Goal: Information Seeking & Learning: Learn about a topic

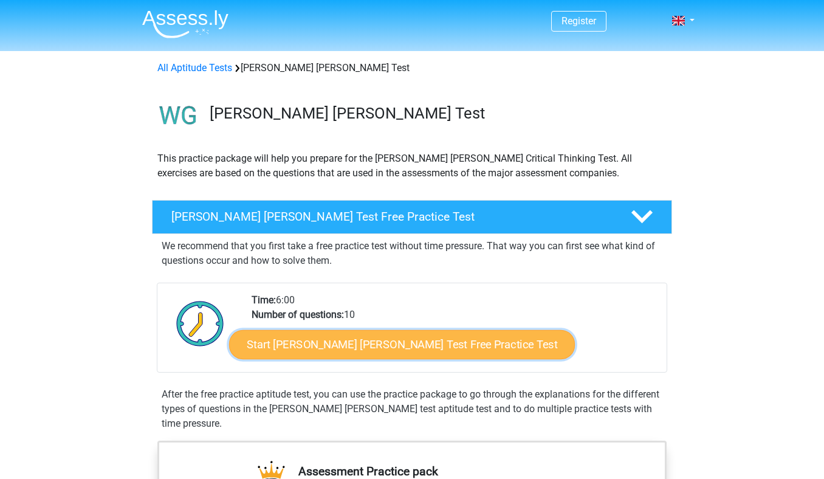
click at [287, 348] on link "Start Watson Glaser Test Free Practice Test" at bounding box center [402, 344] width 346 height 29
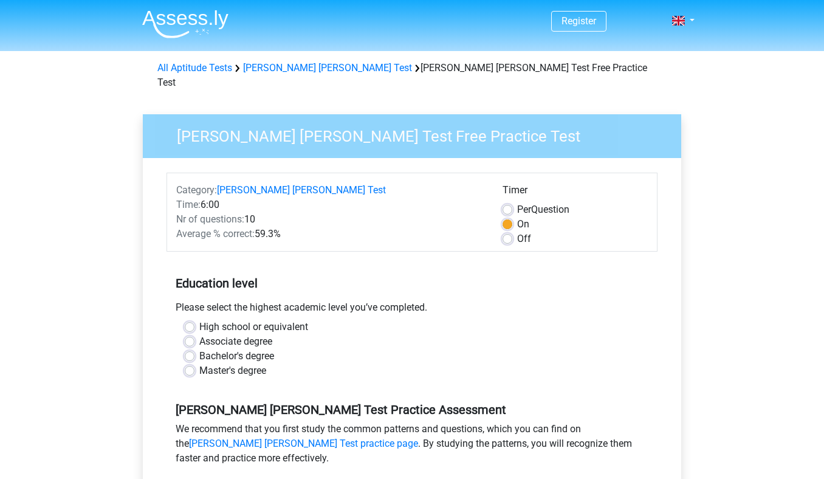
click at [199, 349] on label "Bachelor's degree" at bounding box center [236, 356] width 75 height 15
click at [190, 349] on input "Bachelor's degree" at bounding box center [190, 355] width 10 height 12
radio input "true"
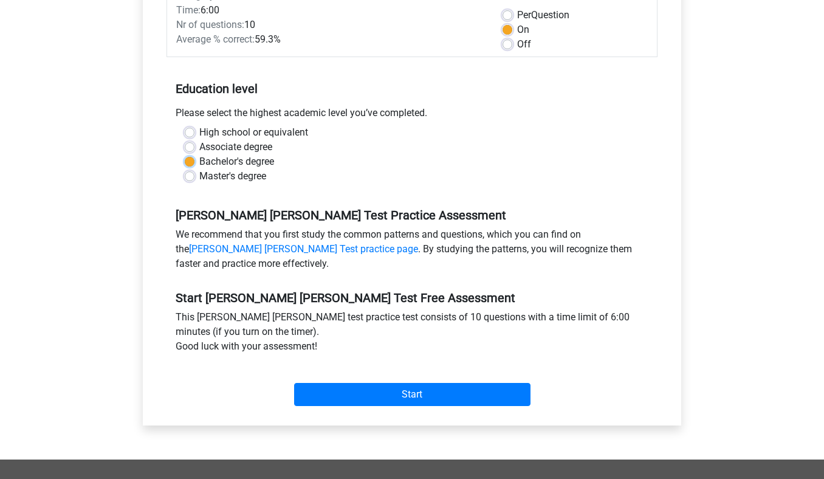
scroll to position [197, 0]
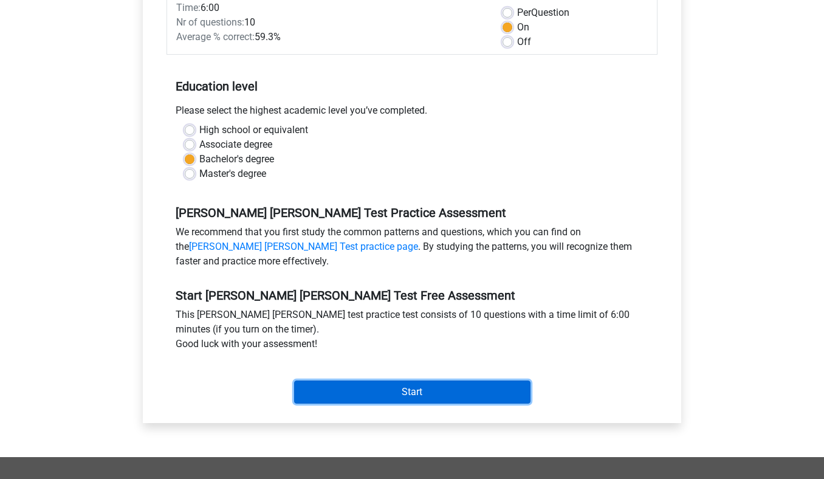
click at [333, 383] on input "Start" at bounding box center [412, 392] width 236 height 23
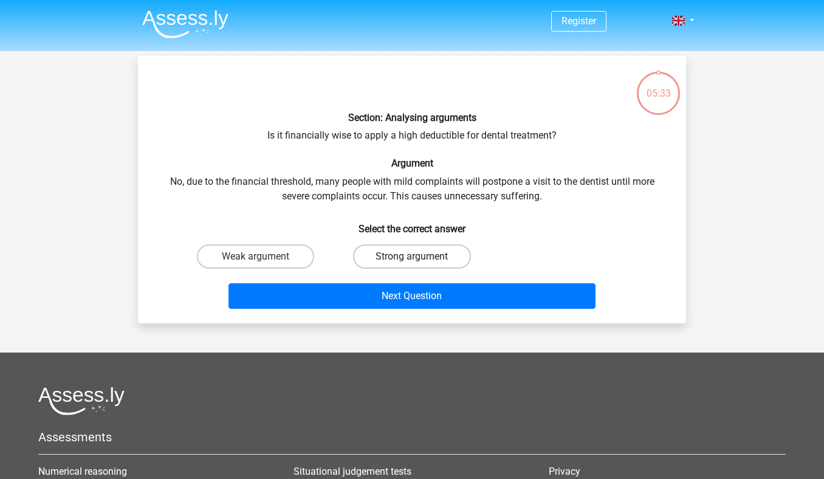
click at [402, 253] on label "Strong argument" at bounding box center [411, 256] width 117 height 24
click at [412, 257] on input "Strong argument" at bounding box center [416, 261] width 8 height 8
radio input "true"
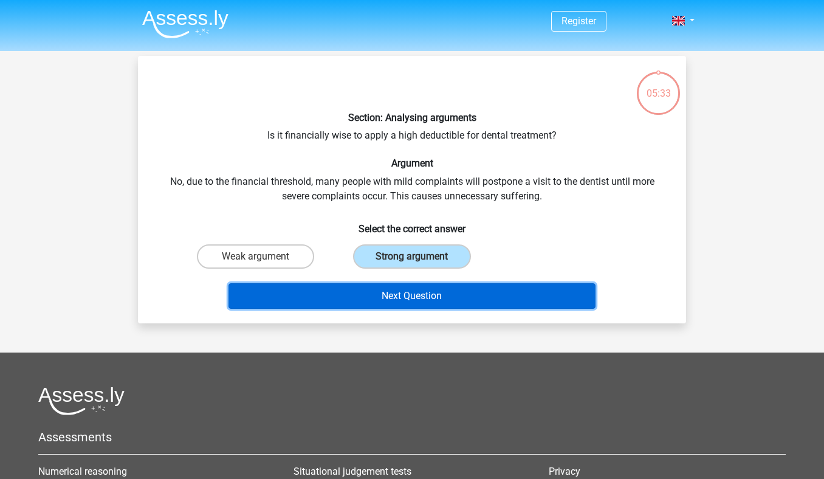
click at [403, 297] on button "Next Question" at bounding box center [413, 296] width 368 height 26
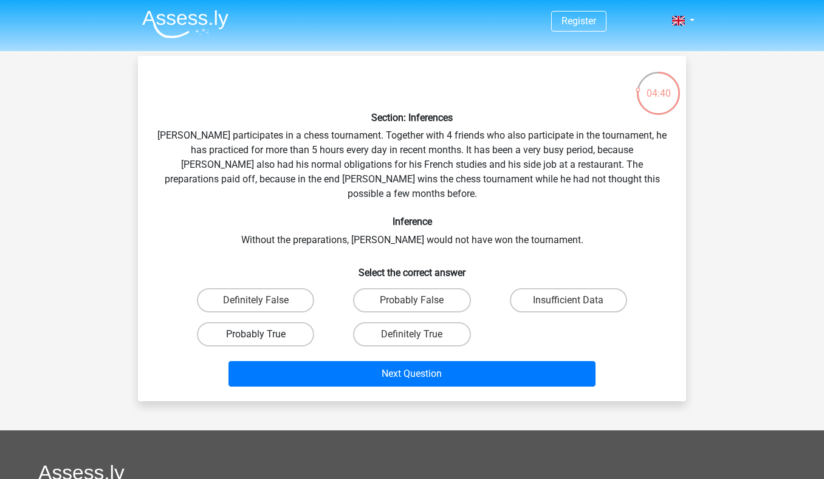
click at [297, 325] on label "Probably True" at bounding box center [255, 334] width 117 height 24
click at [264, 334] on input "Probably True" at bounding box center [260, 338] width 8 height 8
radio input "true"
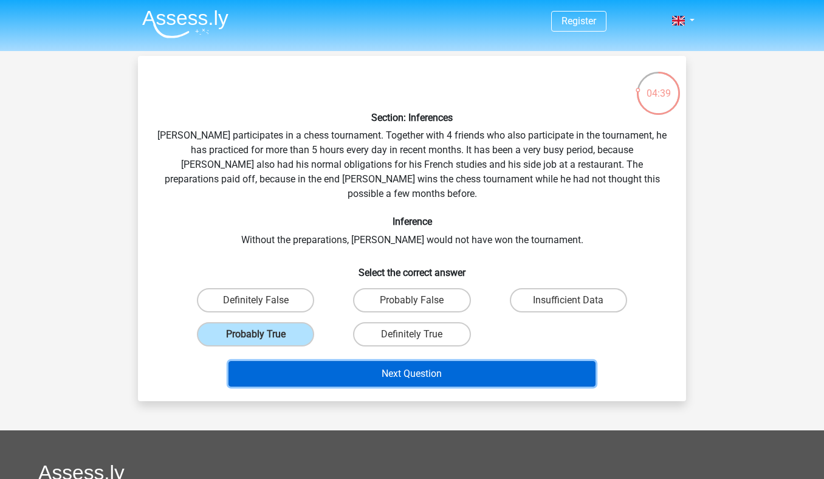
click at [363, 361] on button "Next Question" at bounding box center [413, 374] width 368 height 26
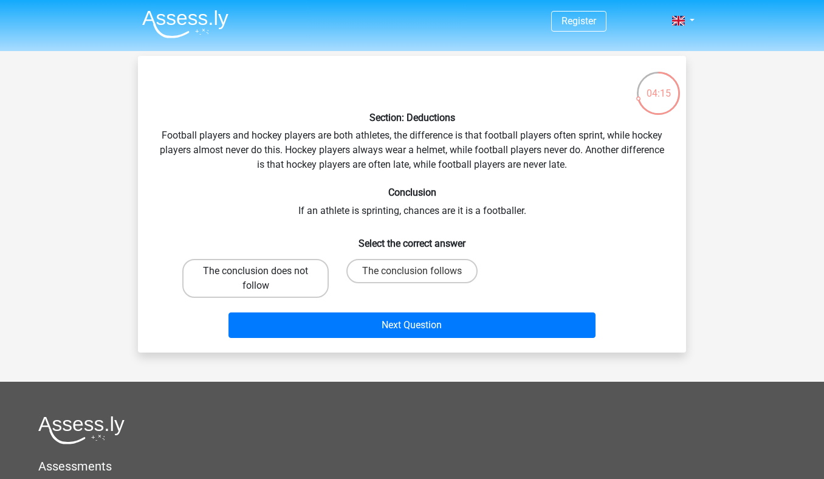
click at [291, 281] on label "The conclusion does not follow" at bounding box center [255, 278] width 146 height 39
click at [264, 279] on input "The conclusion does not follow" at bounding box center [260, 275] width 8 height 8
radio input "true"
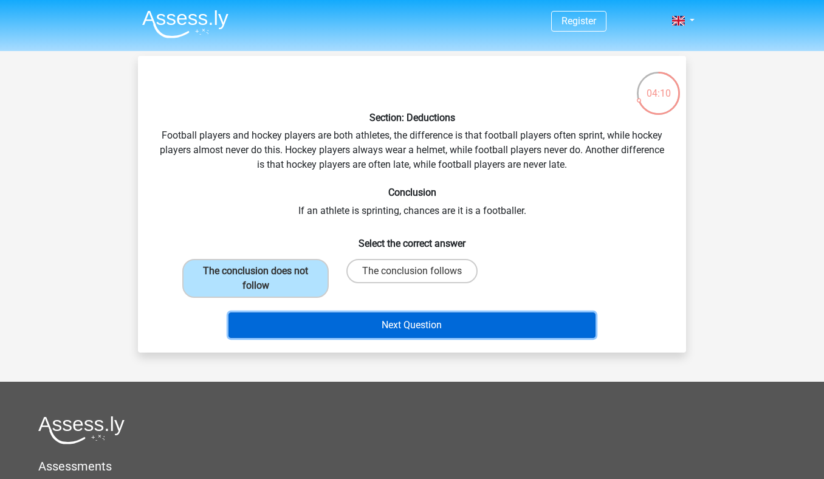
click at [376, 323] on button "Next Question" at bounding box center [413, 325] width 368 height 26
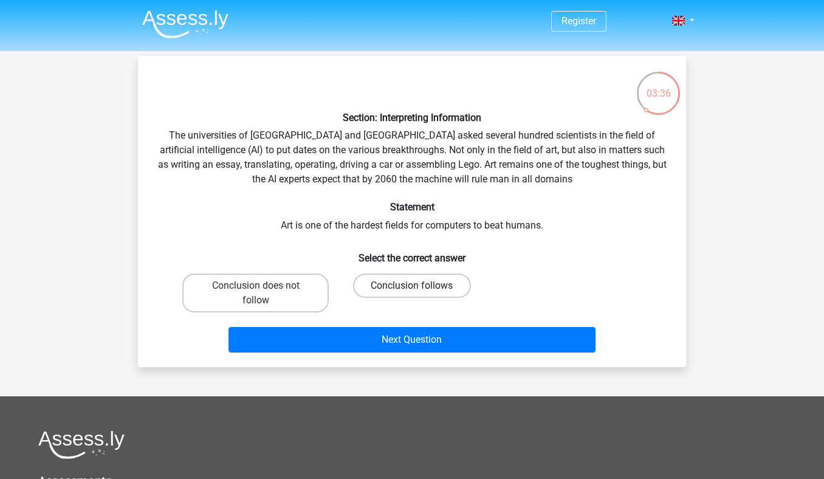
click at [381, 291] on label "Conclusion follows" at bounding box center [411, 286] width 117 height 24
click at [412, 291] on input "Conclusion follows" at bounding box center [416, 290] width 8 height 8
radio input "true"
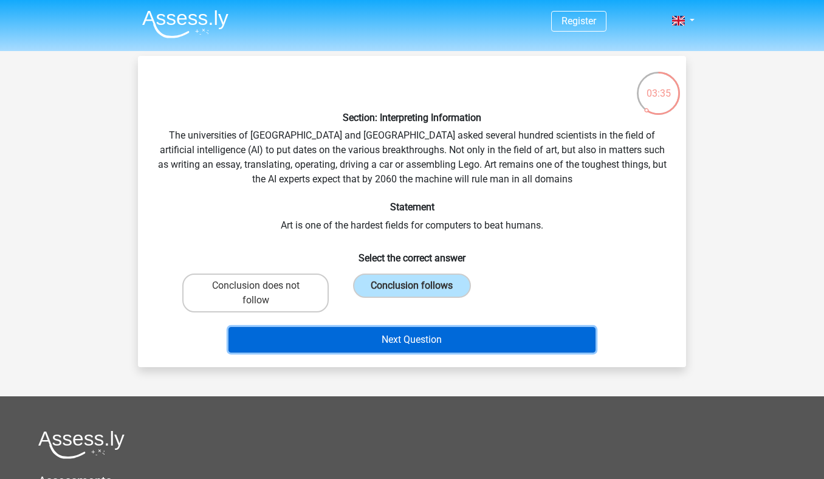
click at [381, 339] on button "Next Question" at bounding box center [413, 340] width 368 height 26
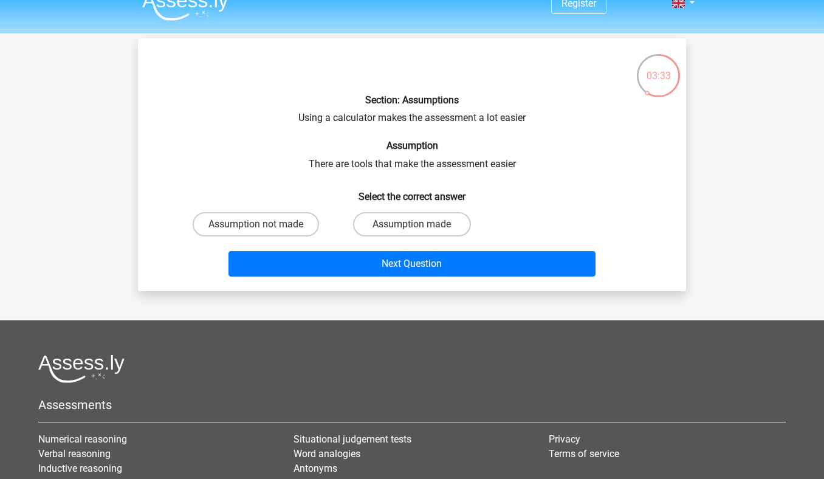
scroll to position [15, 0]
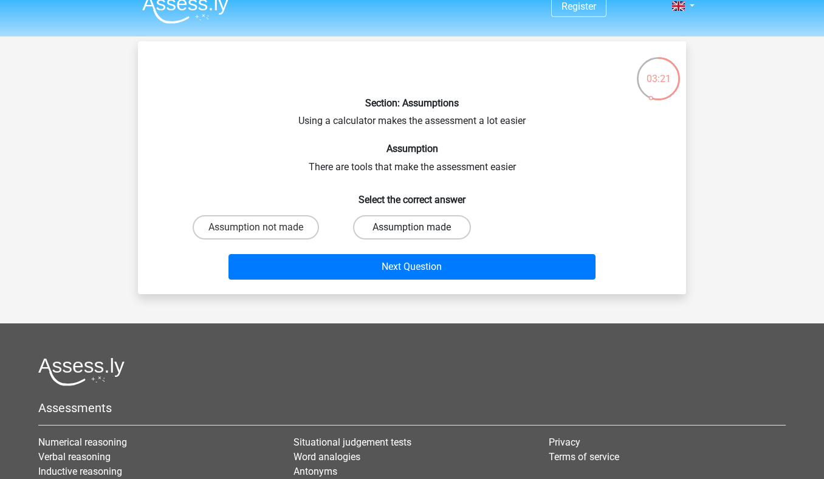
click at [372, 231] on label "Assumption made" at bounding box center [411, 227] width 117 height 24
click at [412, 231] on input "Assumption made" at bounding box center [416, 231] width 8 height 8
radio input "true"
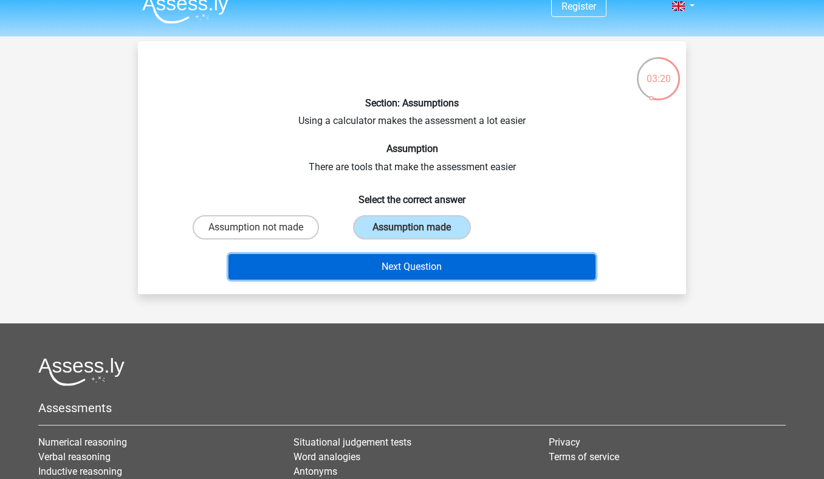
click at [372, 266] on button "Next Question" at bounding box center [413, 267] width 368 height 26
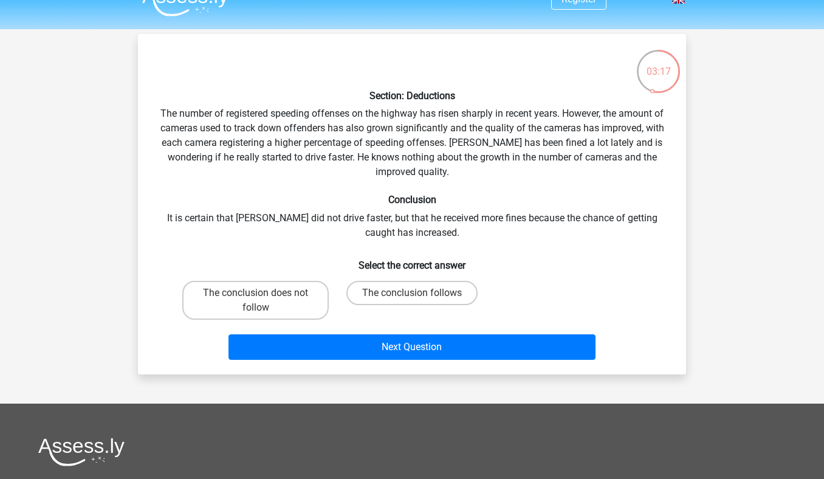
scroll to position [0, 0]
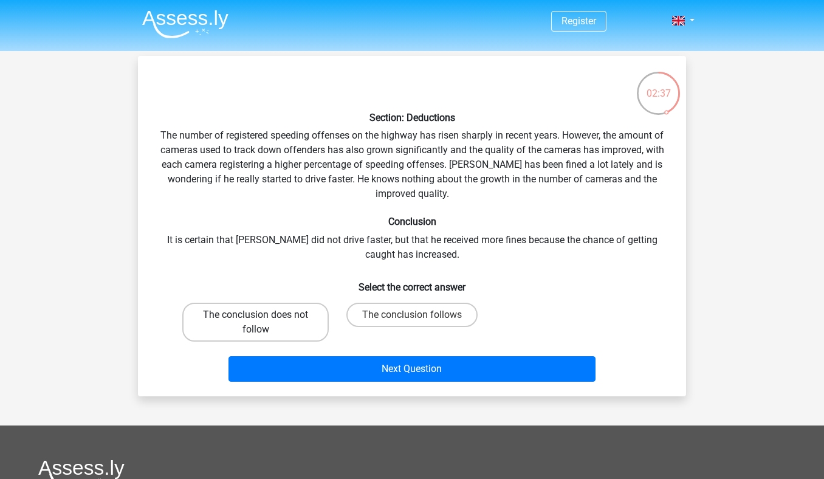
click at [298, 321] on label "The conclusion does not follow" at bounding box center [255, 322] width 146 height 39
click at [264, 321] on input "The conclusion does not follow" at bounding box center [260, 319] width 8 height 8
radio input "true"
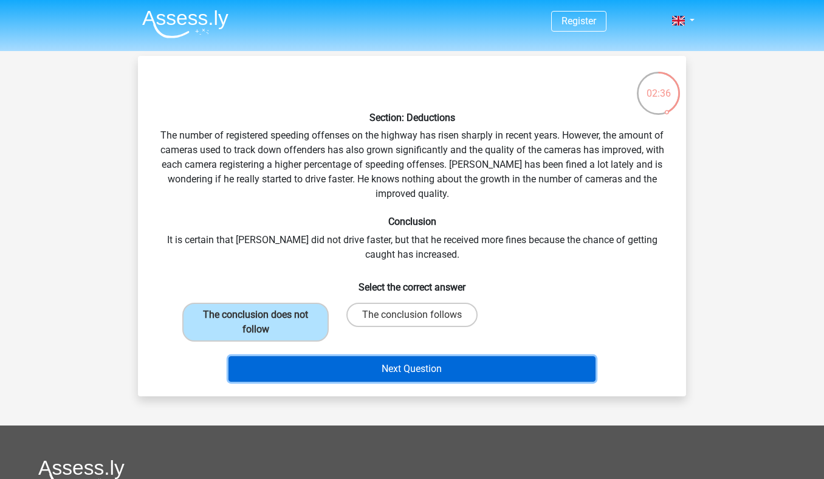
click at [350, 364] on button "Next Question" at bounding box center [413, 369] width 368 height 26
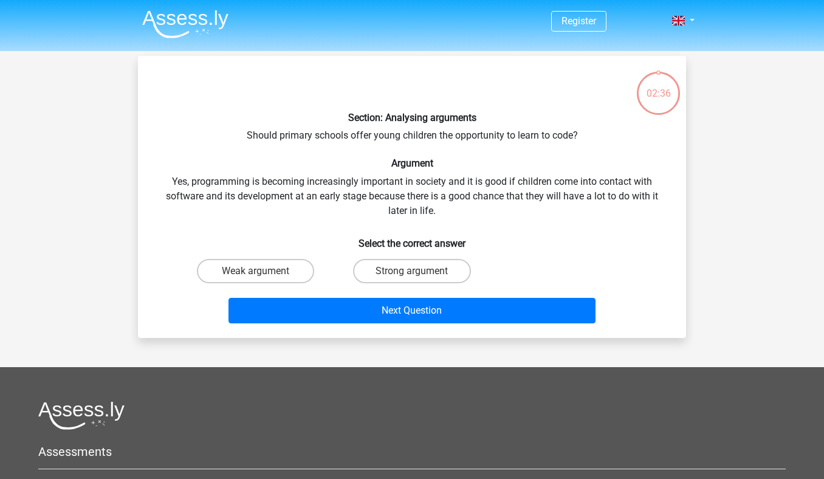
scroll to position [56, 0]
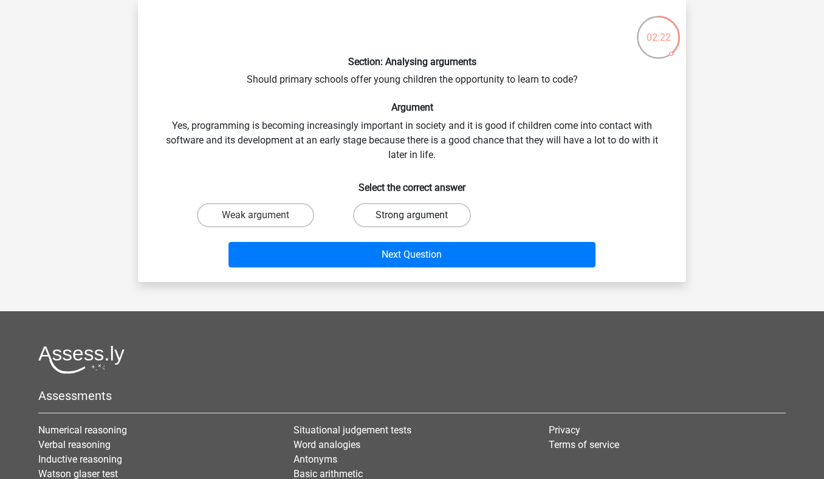
click at [384, 210] on label "Strong argument" at bounding box center [411, 215] width 117 height 24
click at [412, 215] on input "Strong argument" at bounding box center [416, 219] width 8 height 8
radio input "true"
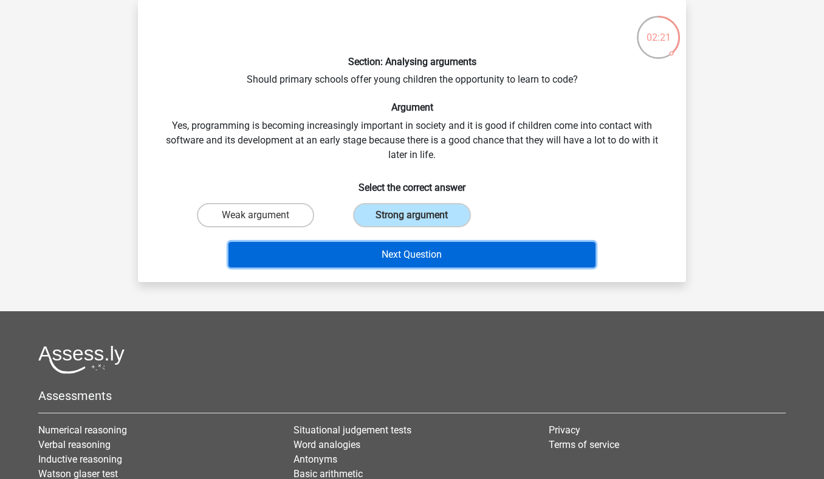
click at [383, 252] on button "Next Question" at bounding box center [413, 255] width 368 height 26
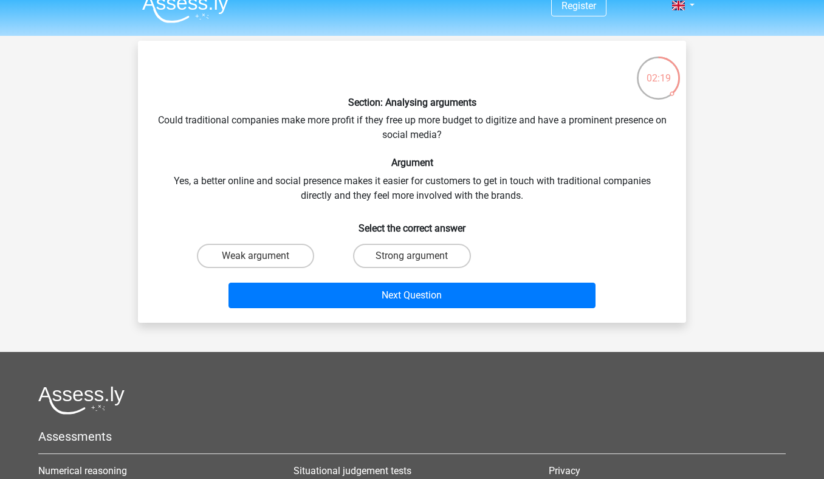
scroll to position [14, 0]
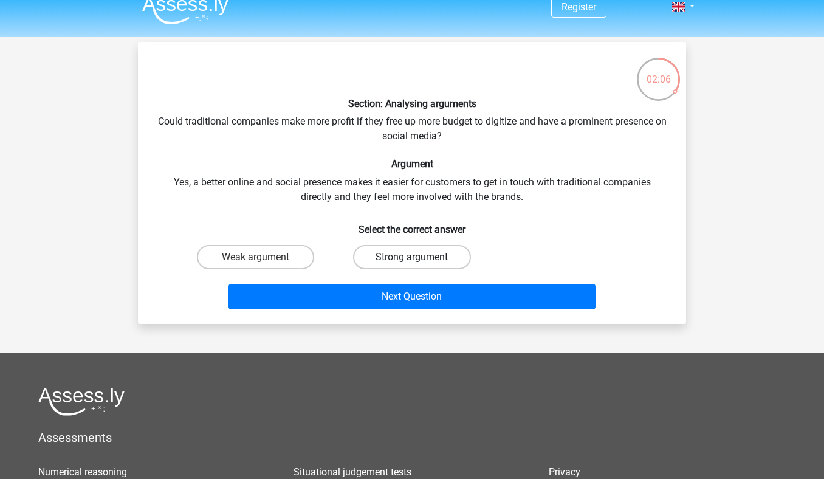
click at [374, 257] on label "Strong argument" at bounding box center [411, 257] width 117 height 24
click at [412, 257] on input "Strong argument" at bounding box center [416, 261] width 8 height 8
radio input "true"
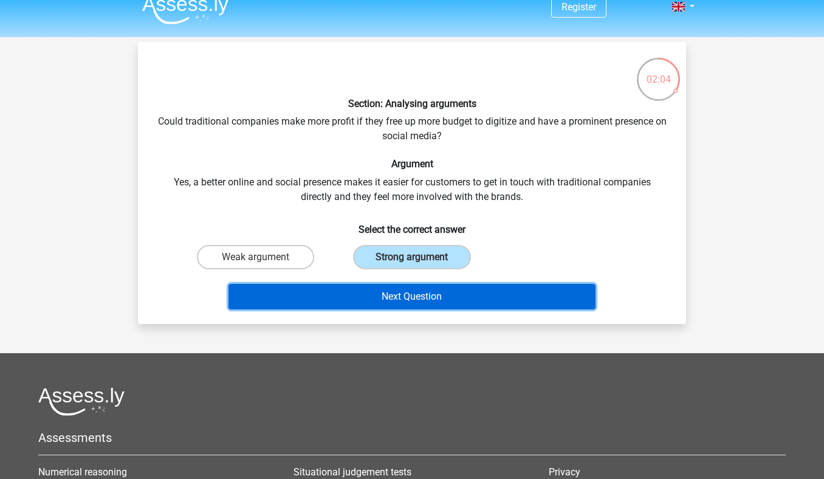
click at [390, 299] on button "Next Question" at bounding box center [413, 297] width 368 height 26
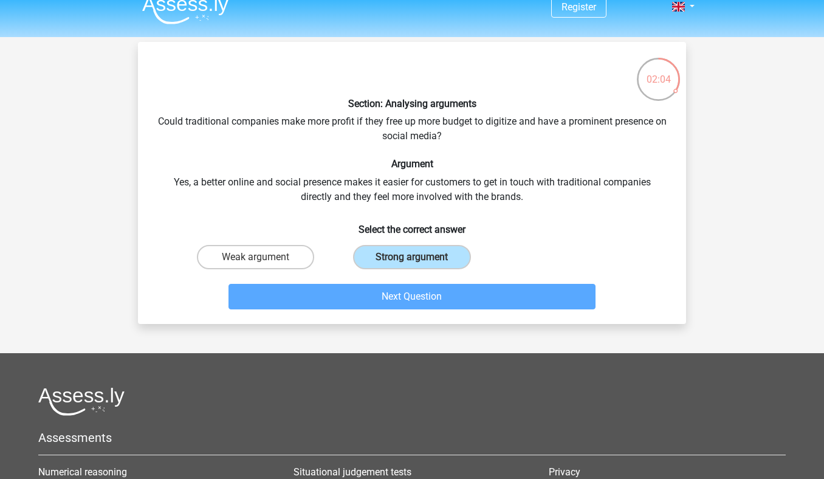
scroll to position [56, 0]
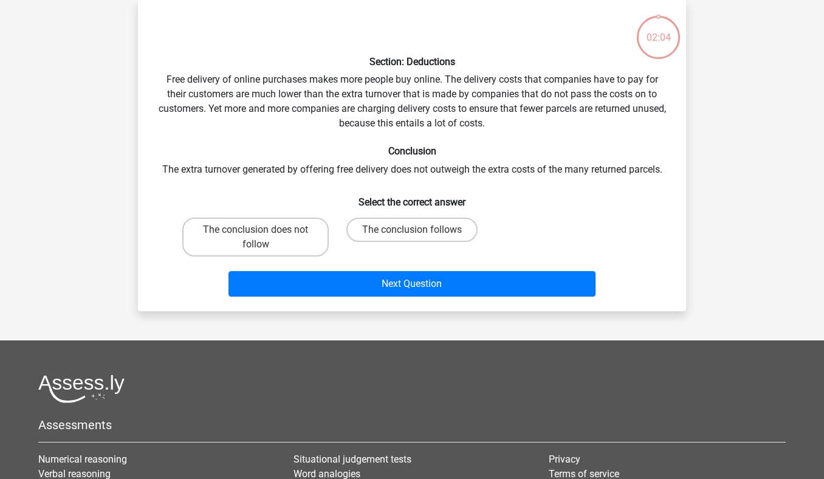
click at [390, 299] on div "Next Question" at bounding box center [411, 286] width 469 height 30
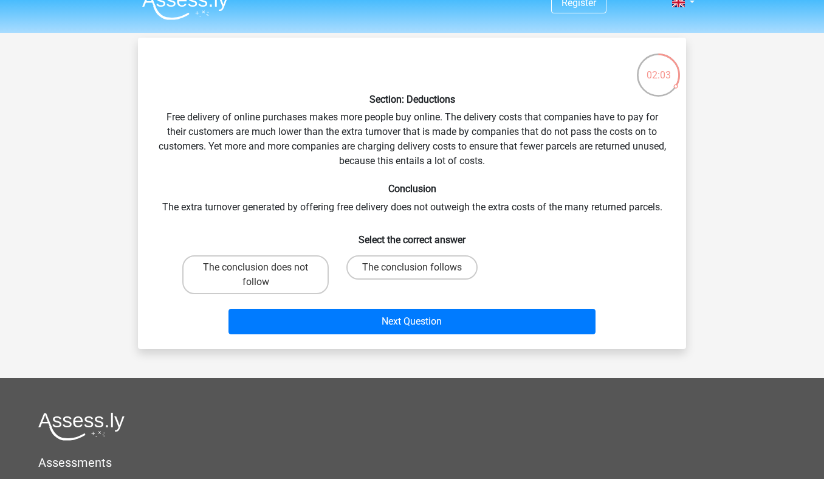
scroll to position [0, 0]
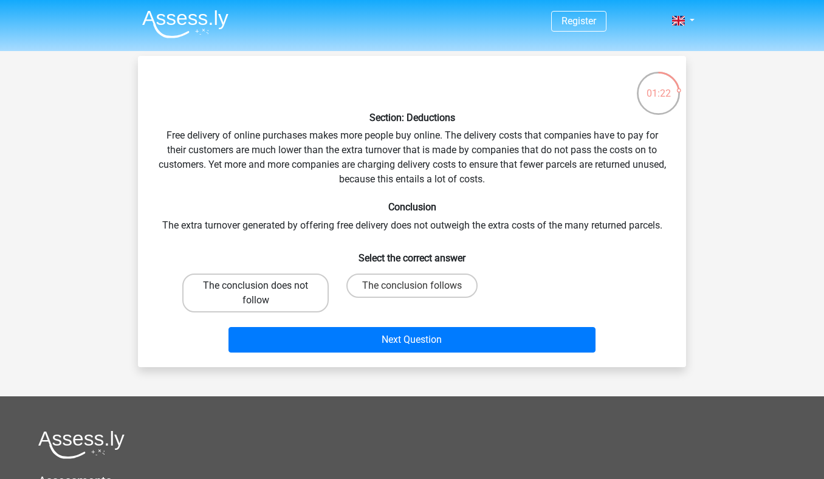
click at [318, 288] on label "The conclusion does not follow" at bounding box center [255, 293] width 146 height 39
click at [264, 288] on input "The conclusion does not follow" at bounding box center [260, 290] width 8 height 8
radio input "true"
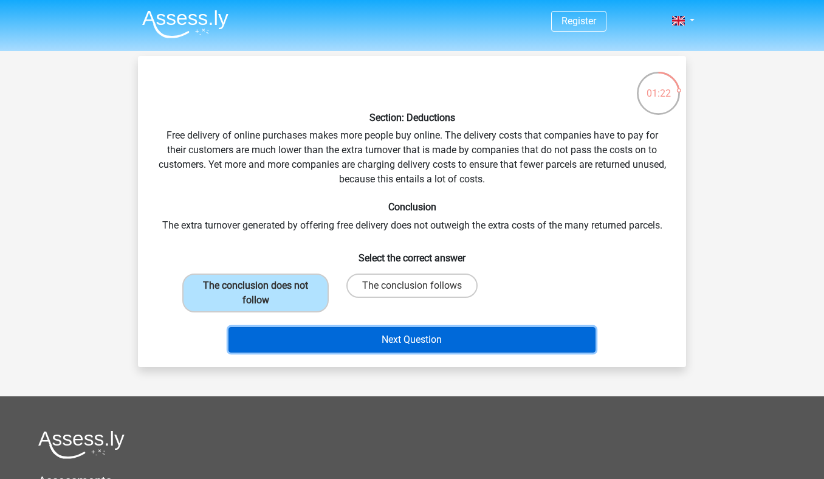
click at [341, 328] on button "Next Question" at bounding box center [413, 340] width 368 height 26
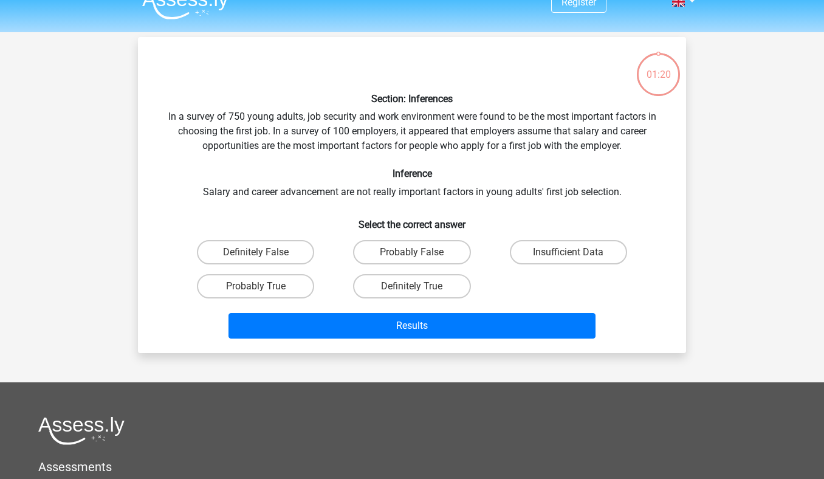
scroll to position [16, 0]
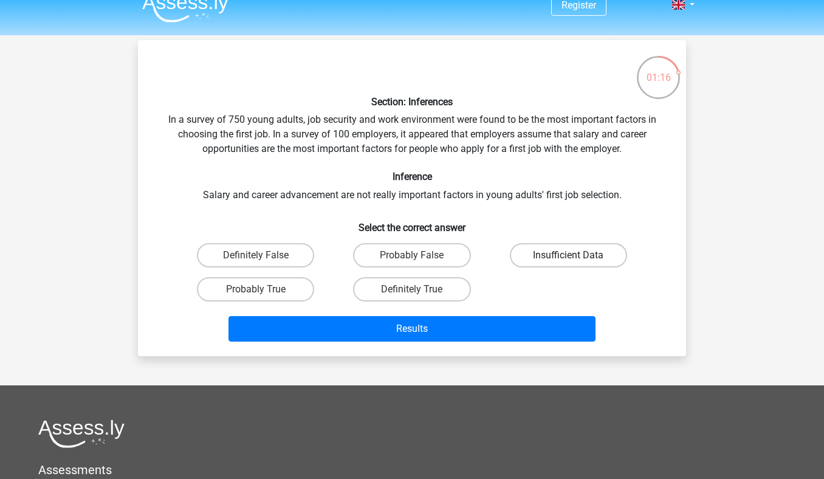
click at [544, 255] on label "Insufficient Data" at bounding box center [568, 255] width 117 height 24
click at [568, 255] on input "Insufficient Data" at bounding box center [572, 259] width 8 height 8
radio input "true"
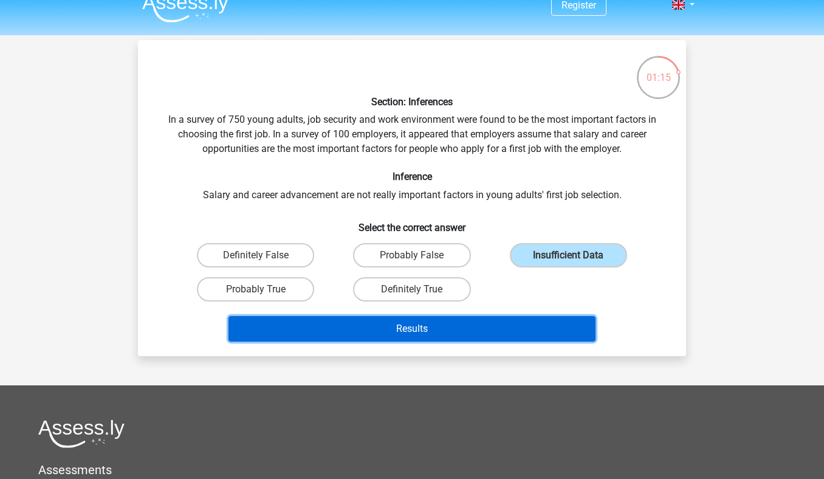
click at [495, 336] on button "Results" at bounding box center [413, 329] width 368 height 26
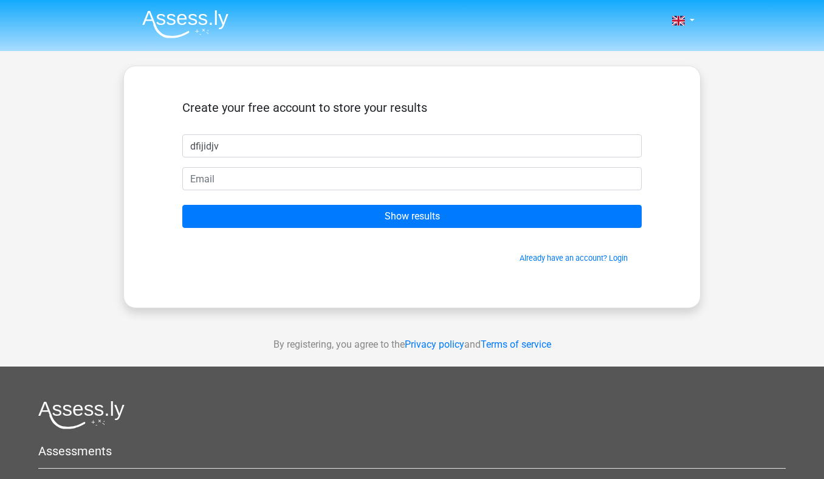
type input "dfijidjv"
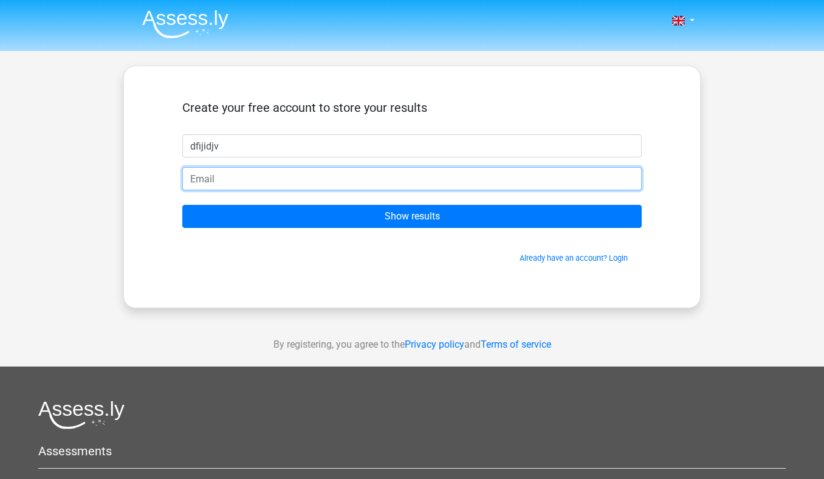
click at [352, 167] on input "email" at bounding box center [412, 178] width 460 height 23
type input "alihammoud0203@gmail.com"
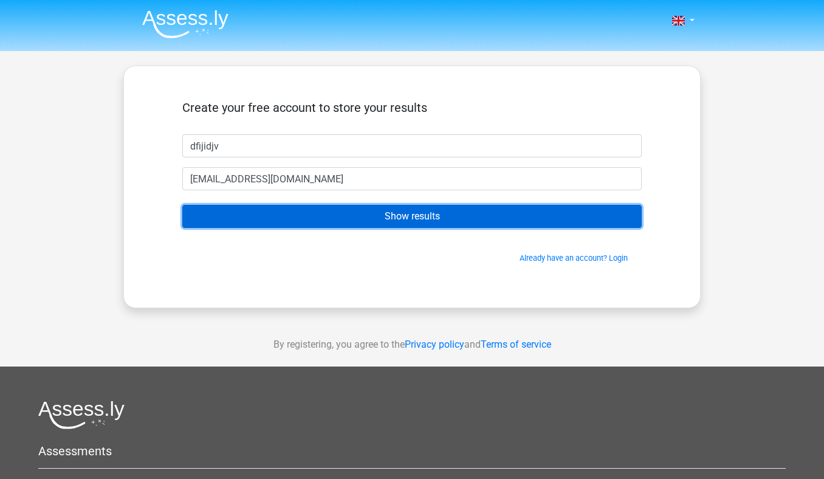
click at [382, 218] on input "Show results" at bounding box center [412, 216] width 460 height 23
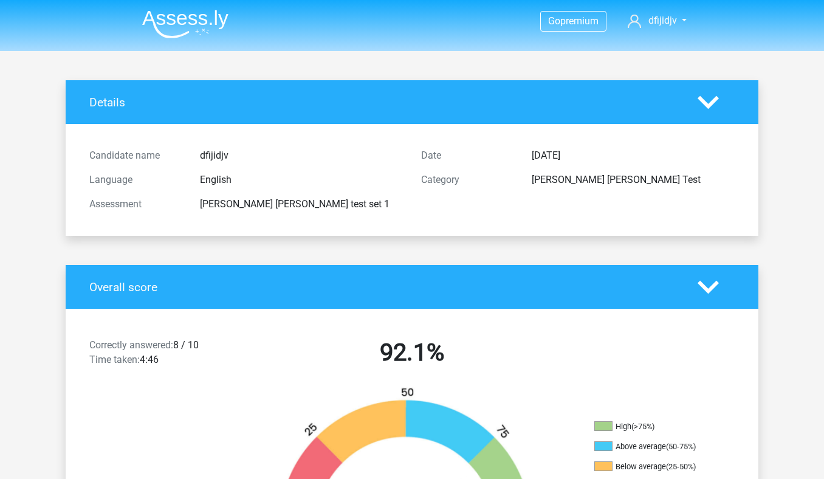
click at [711, 108] on icon at bounding box center [708, 102] width 21 height 21
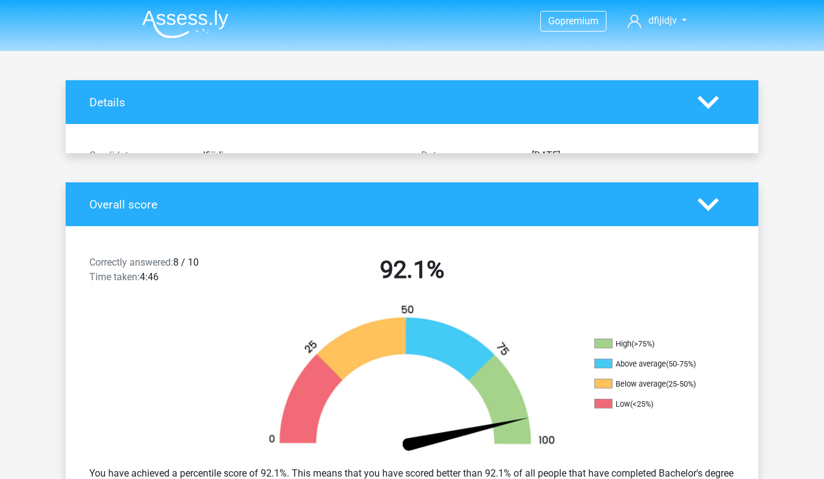
click at [711, 108] on icon at bounding box center [708, 102] width 21 height 21
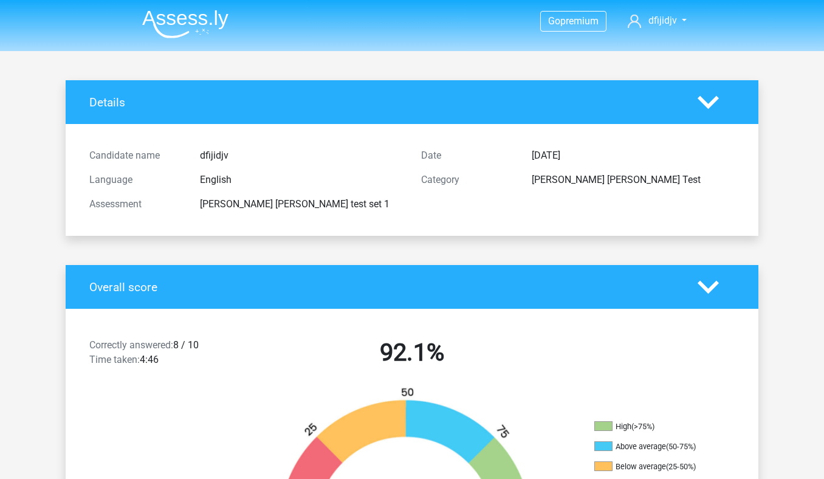
click at [705, 283] on icon at bounding box center [708, 287] width 21 height 21
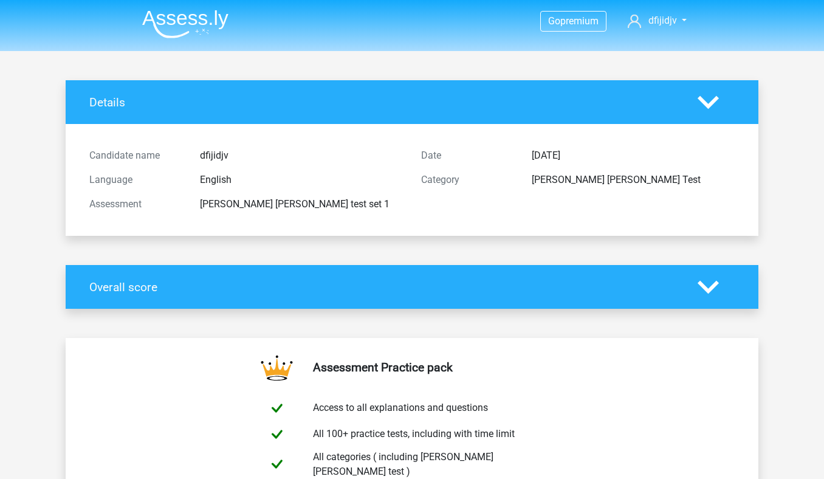
click at [705, 283] on icon at bounding box center [708, 287] width 21 height 21
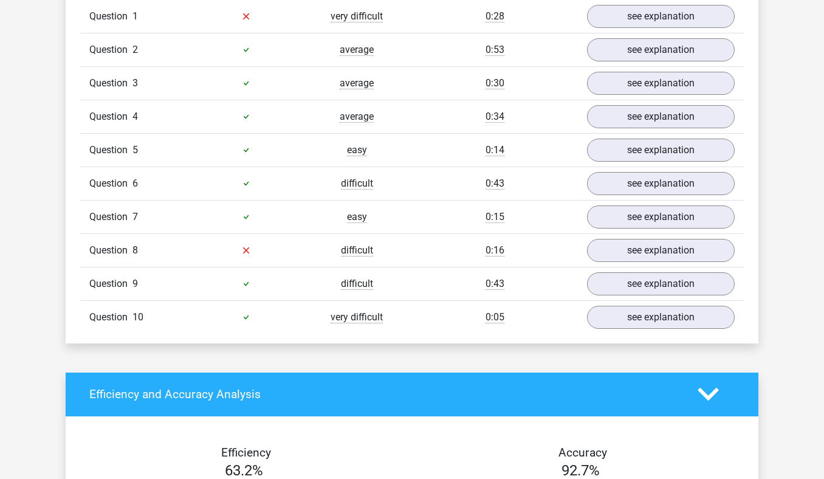
scroll to position [957, 0]
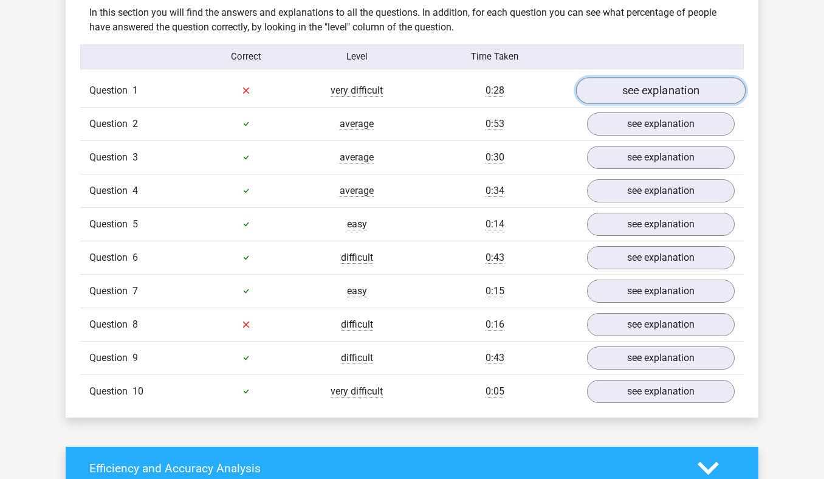
click at [604, 92] on link "see explanation" at bounding box center [661, 90] width 170 height 27
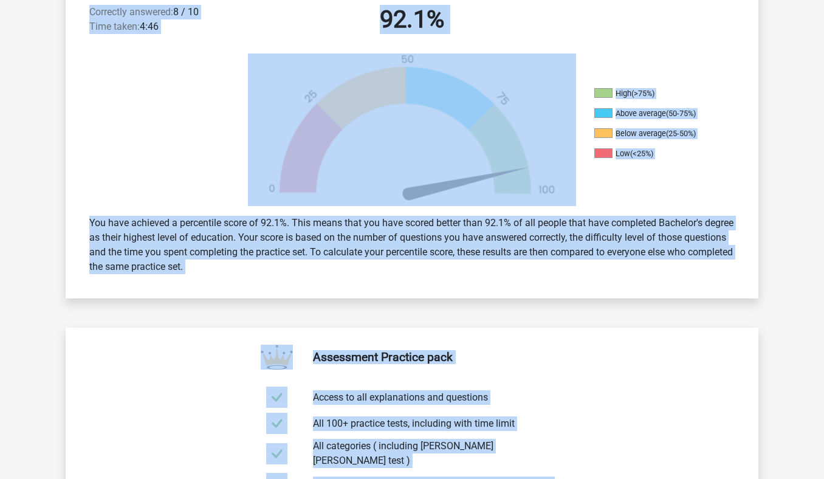
scroll to position [343, 0]
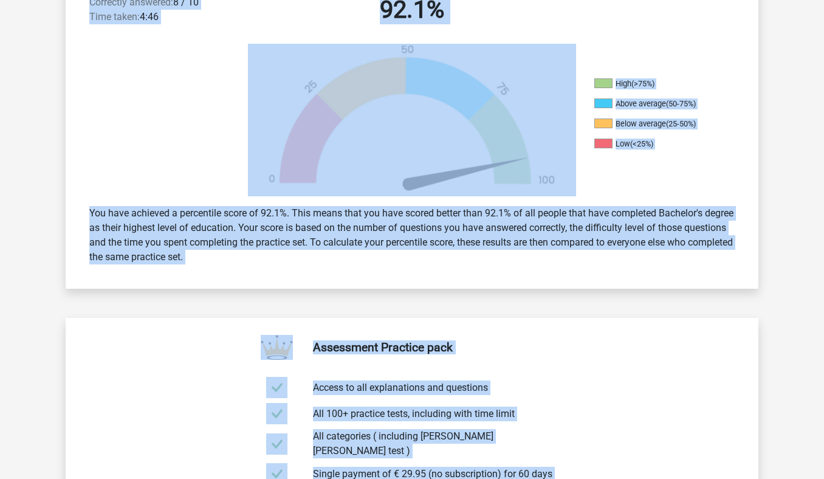
drag, startPoint x: 86, startPoint y: 225, endPoint x: 373, endPoint y: 272, distance: 290.2
click at [373, 272] on div "Correctly answered: 8 / 10 Time taken: 4:46 92.1% High (>75%) Above average (50…" at bounding box center [412, 127] width 675 height 323
copy div "Correctly answered: 8 / 10 Time taken: 4:46 92.1% High (>75%) Above average (50…"
click at [452, 232] on div "You have achieved a percentile score of 92.1%. This means that you have scored …" at bounding box center [412, 235] width 664 height 68
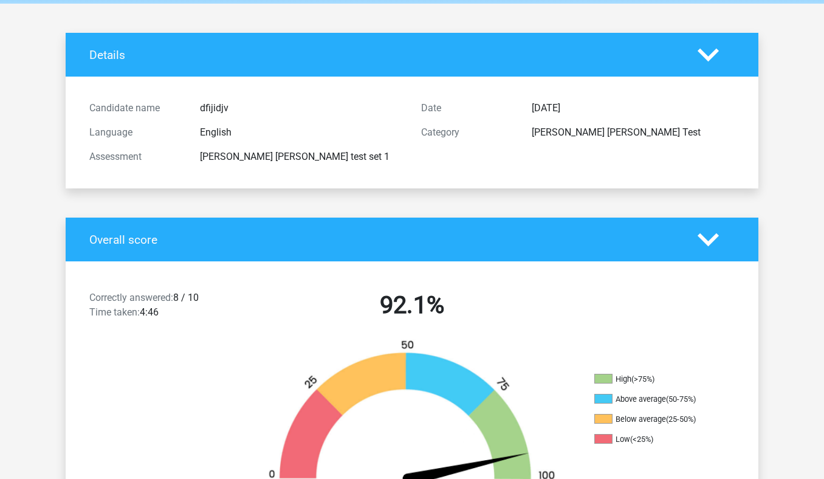
scroll to position [0, 0]
